Goal: Transaction & Acquisition: Obtain resource

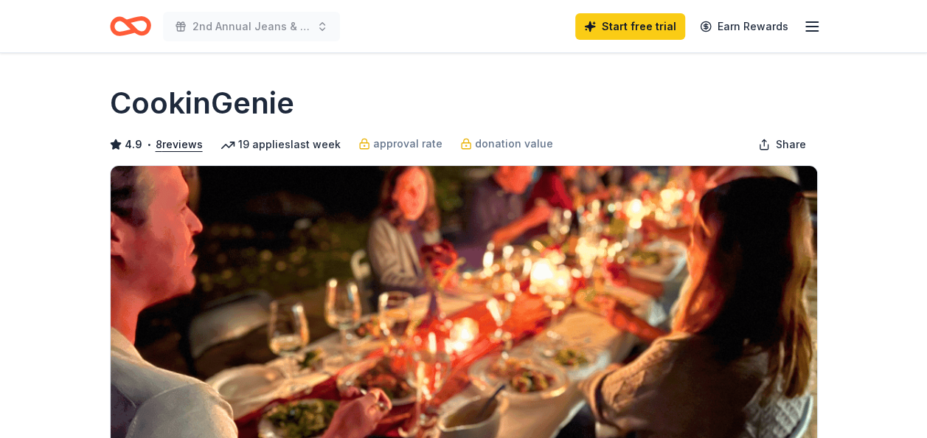
drag, startPoint x: 932, startPoint y: 60, endPoint x: 672, endPoint y: 116, distance: 265.3
click at [672, 116] on div "CookinGenie" at bounding box center [464, 103] width 708 height 41
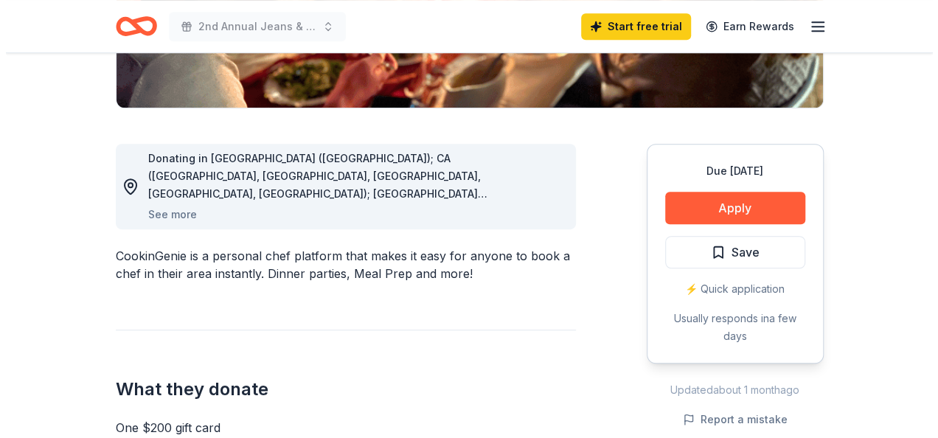
scroll to position [346, 0]
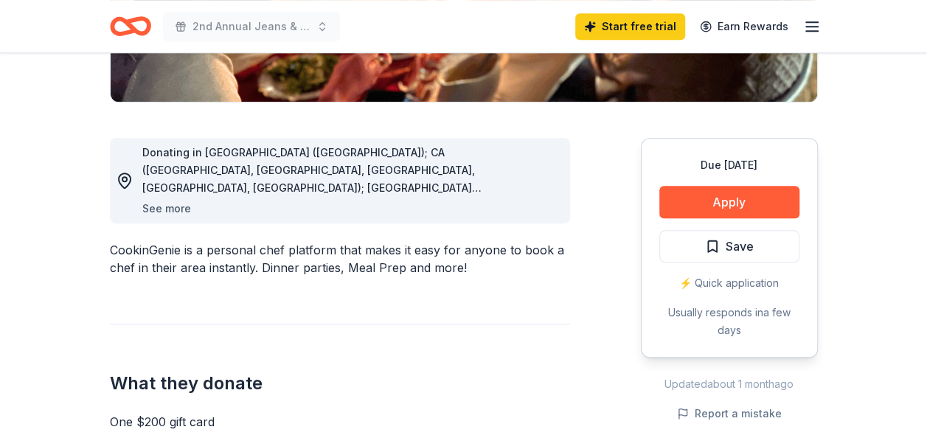
click at [160, 208] on button "See more" at bounding box center [166, 209] width 49 height 18
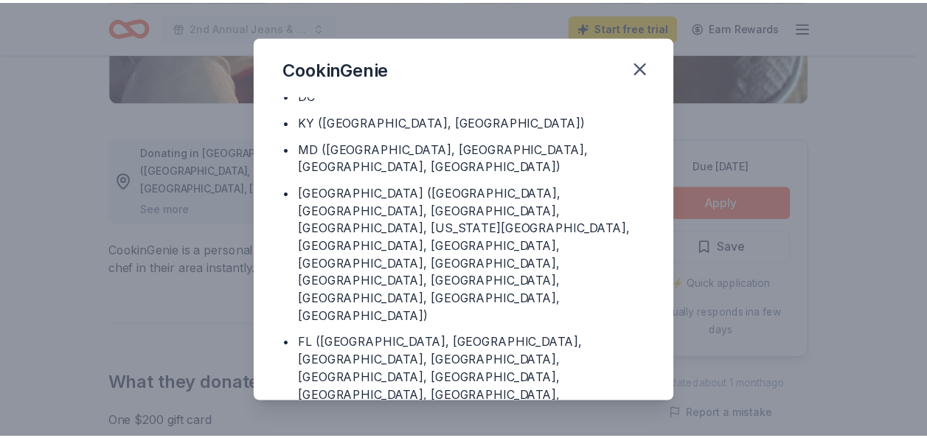
scroll to position [0, 0]
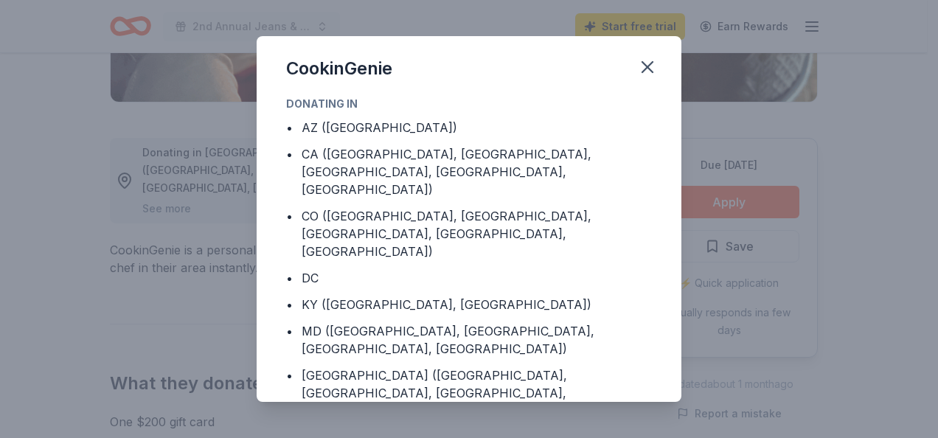
click at [645, 47] on div "CookinGenie" at bounding box center [469, 65] width 425 height 59
click at [645, 63] on icon "button" at bounding box center [647, 67] width 21 height 21
